Goal: Unclear

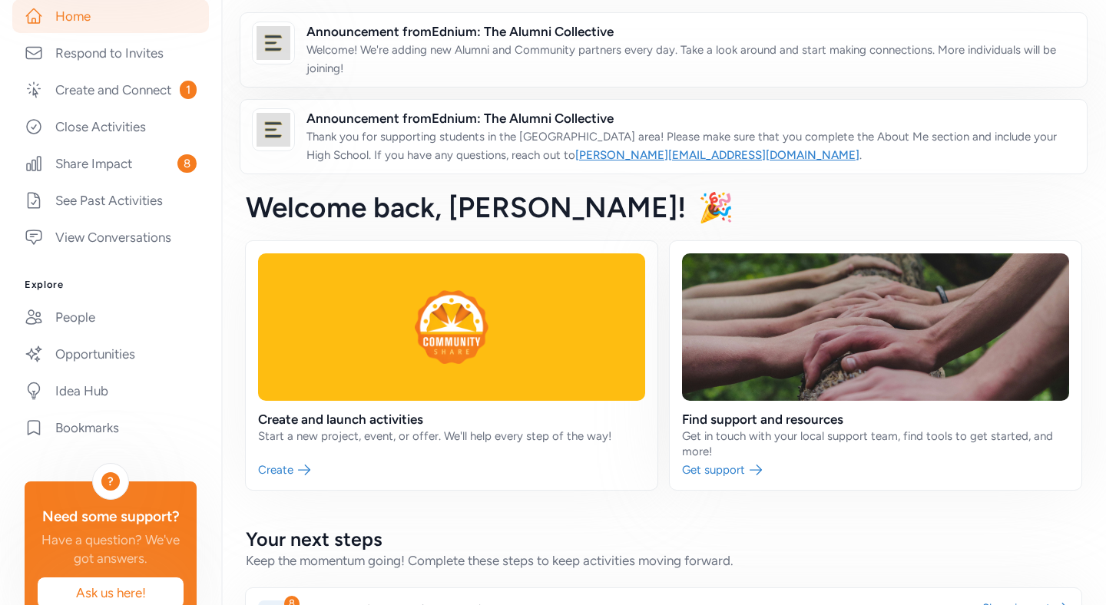
scroll to position [336, 0]
